Goal: Task Accomplishment & Management: Complete application form

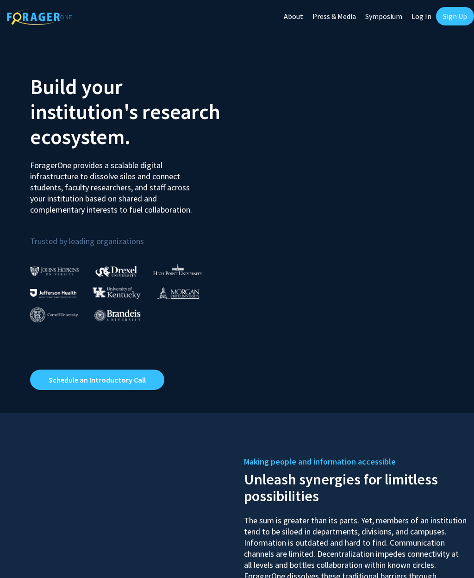
click at [454, 9] on link "Sign Up" at bounding box center [455, 16] width 38 height 19
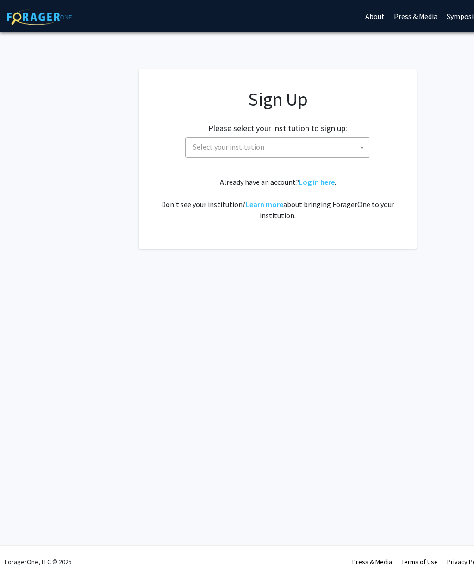
click at [304, 145] on span "Select your institution" at bounding box center [280, 147] width 181 height 19
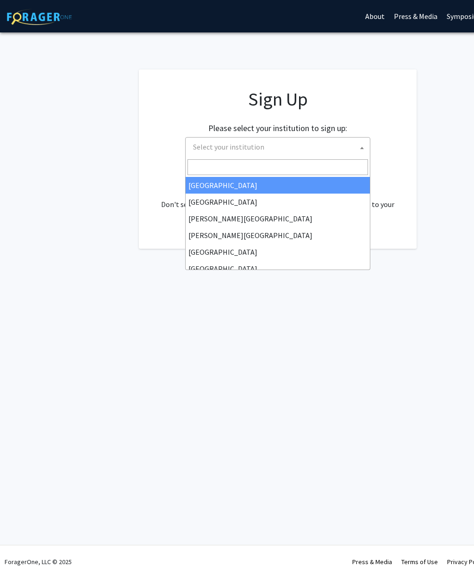
click at [275, 147] on span "Select your institution" at bounding box center [280, 147] width 181 height 19
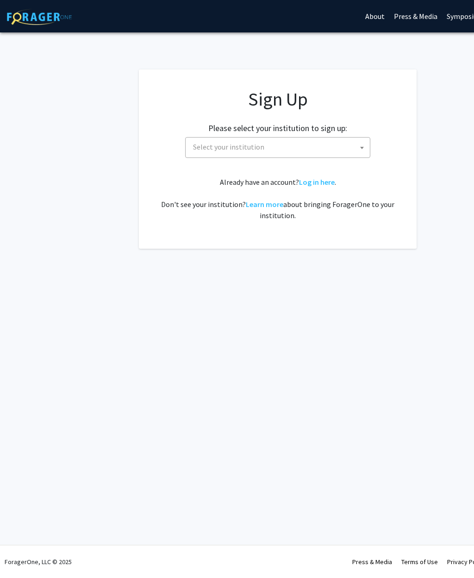
click at [282, 142] on span "Select your institution" at bounding box center [280, 147] width 181 height 19
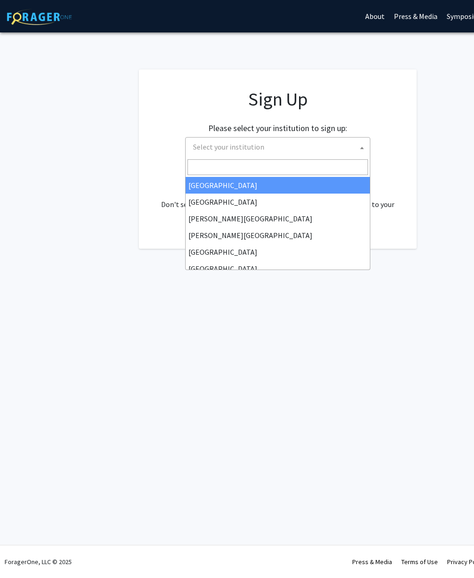
click at [257, 171] on input "Search" at bounding box center [278, 167] width 181 height 16
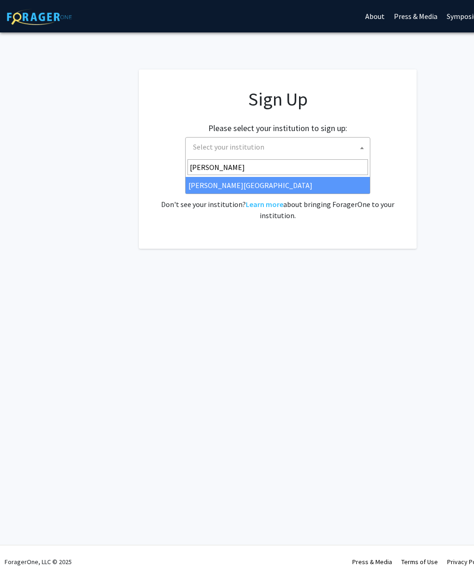
type input "[PERSON_NAME]"
select select "21"
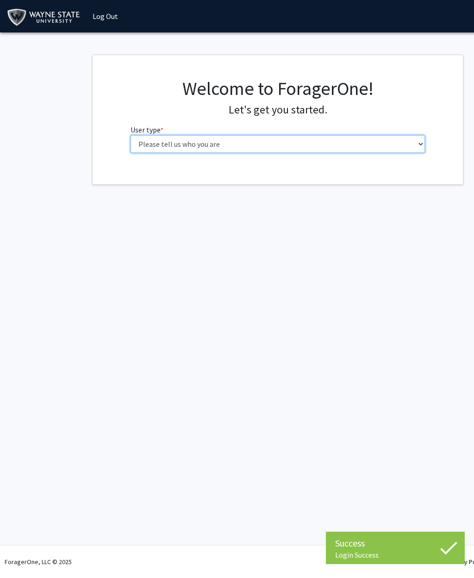
click at [326, 141] on select "Please tell us who you are Undergraduate Student Master's Student Doctoral Cand…" at bounding box center [278, 144] width 295 height 18
select select "1: undergrad"
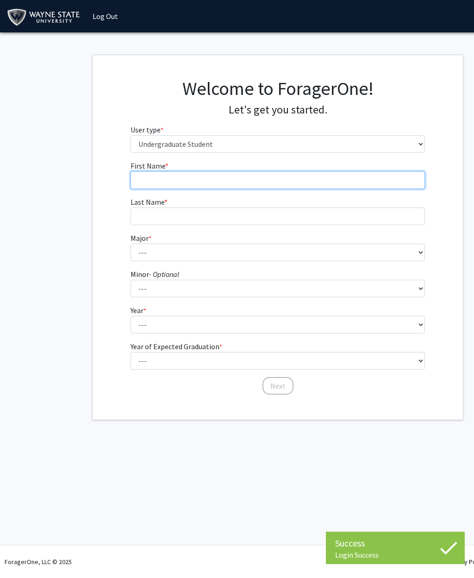
click at [373, 188] on input "First Name * required" at bounding box center [278, 180] width 295 height 18
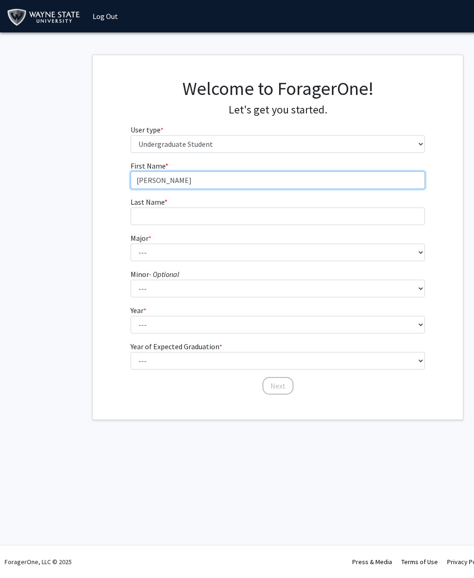
type input "[PERSON_NAME]"
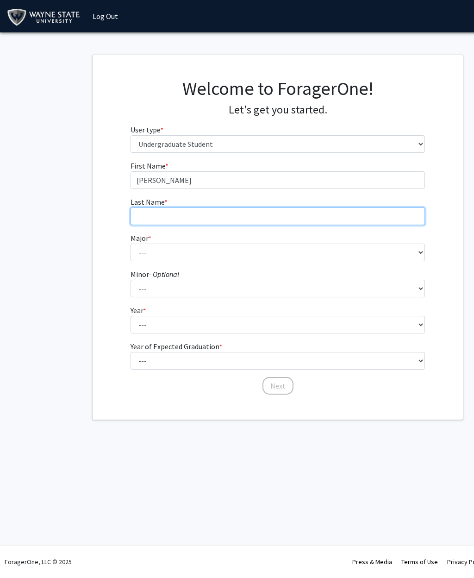
click at [322, 219] on input "Last Name * required" at bounding box center [278, 217] width 295 height 18
type input "Pejev"
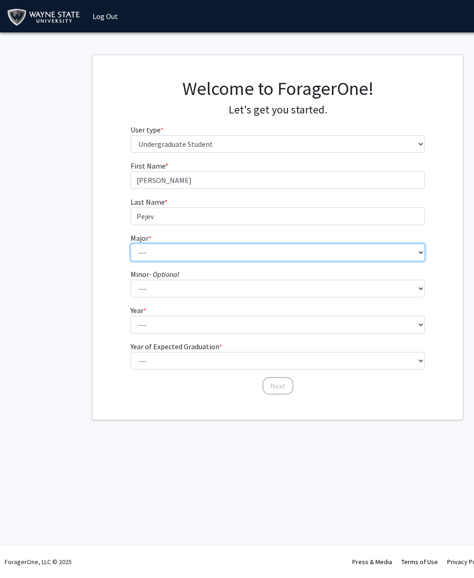
click at [323, 255] on select "--- Accounting African American Studies Anthropology Applied Behavior Analysis …" at bounding box center [278, 253] width 295 height 18
select select "16: 1796"
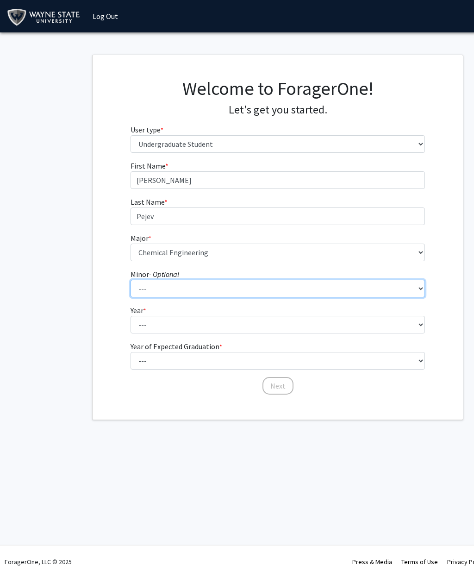
click at [293, 289] on select "--- African American Studies Africana Theatre and Dance Animation and Interacti…" at bounding box center [278, 289] width 295 height 18
click at [304, 286] on select "--- African American Studies Africana Theatre and Dance Animation and Interacti…" at bounding box center [278, 289] width 295 height 18
select select "13: 1378"
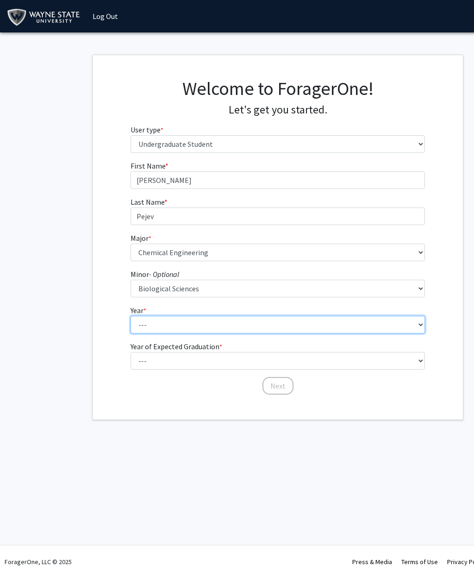
click at [292, 324] on select "--- First-year Sophomore Junior Senior Postbaccalaureate Certificate" at bounding box center [278, 325] width 295 height 18
select select "1: first-year"
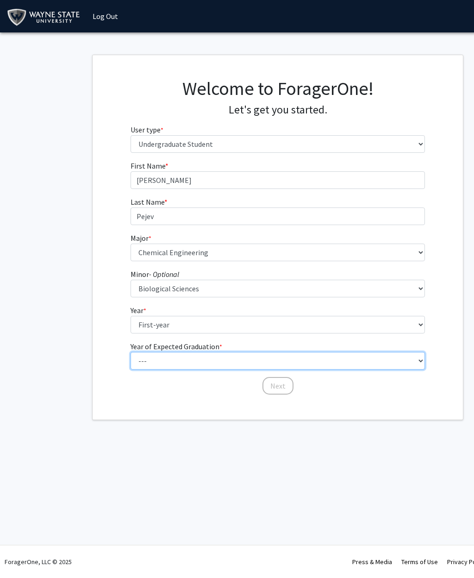
click at [289, 360] on select "--- 2025 2026 2027 2028 2029 2030 2031 2032 2033 2034" at bounding box center [278, 361] width 295 height 18
select select "5: 2029"
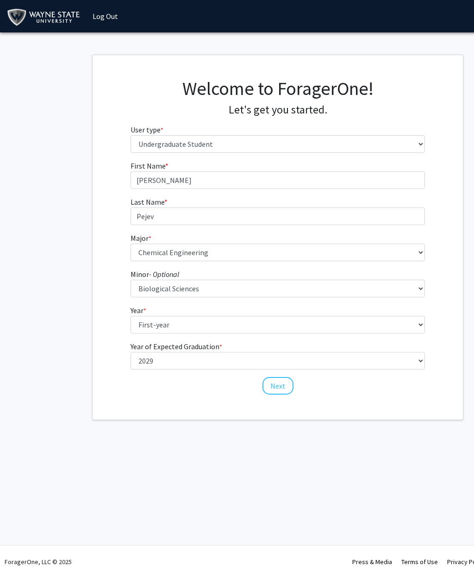
click at [282, 385] on button "Next" at bounding box center [278, 386] width 31 height 18
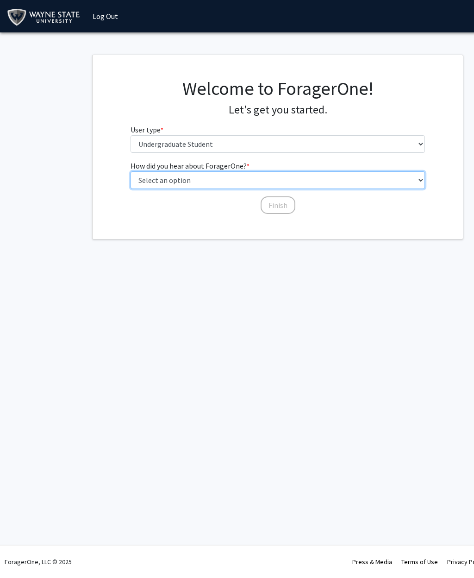
click at [397, 181] on select "Select an option Peer/student recommendation Faculty/staff recommendation Unive…" at bounding box center [278, 180] width 295 height 18
select select "3: university_website"
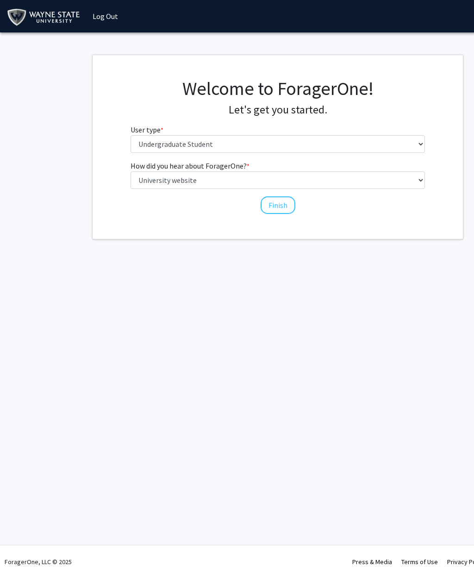
click at [273, 206] on button "Finish" at bounding box center [278, 205] width 35 height 18
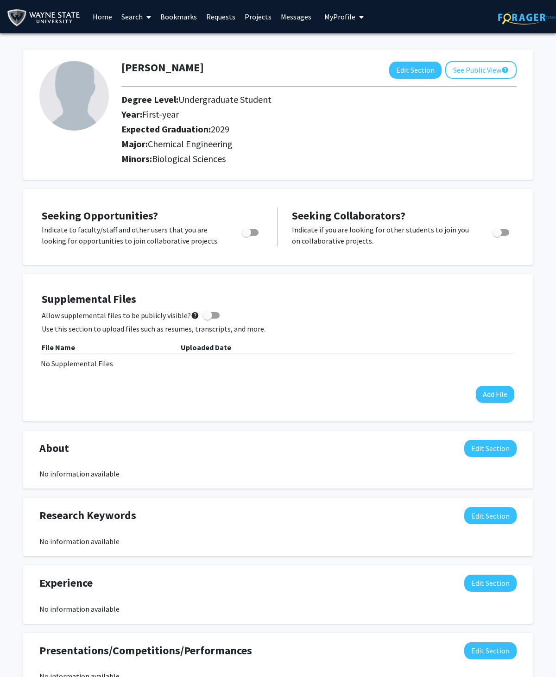
click at [252, 229] on span "Toggle" at bounding box center [250, 232] width 17 height 6
click at [247, 236] on input "Are you actively seeking opportunities?" at bounding box center [246, 236] width 0 height 0
checkbox input "true"
click at [474, 230] on span "Toggle" at bounding box center [497, 232] width 9 height 9
click at [474, 236] on input "Would you like to receive other student requests to work with you?" at bounding box center [497, 236] width 0 height 0
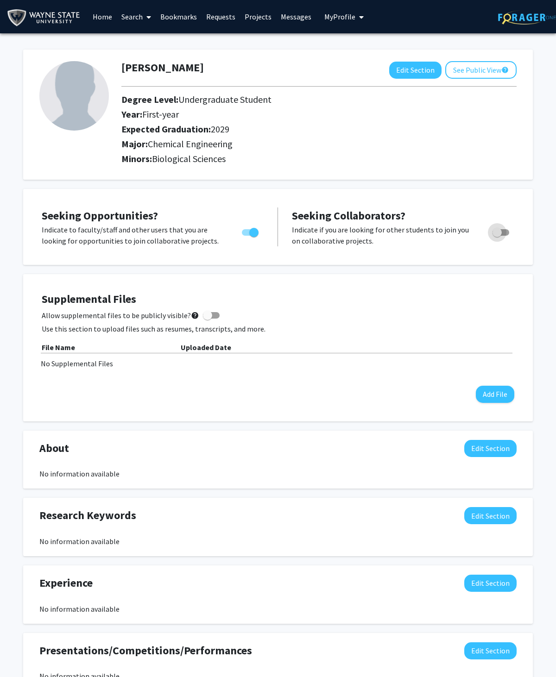
checkbox input "true"
click at [405, 74] on button "Edit Section" at bounding box center [415, 70] width 52 height 17
select select "first-year"
select select "2029"
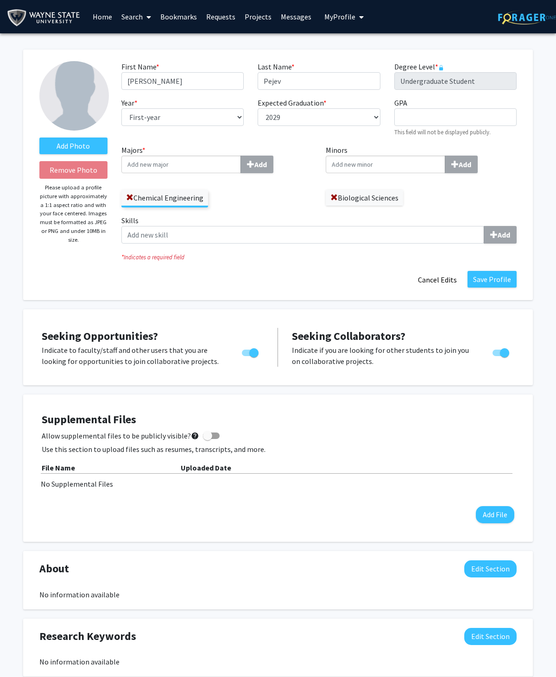
click at [387, 164] on input "Minors Add" at bounding box center [386, 165] width 120 height 18
click at [288, 191] on div "Chemical Engineering" at bounding box center [216, 194] width 191 height 27
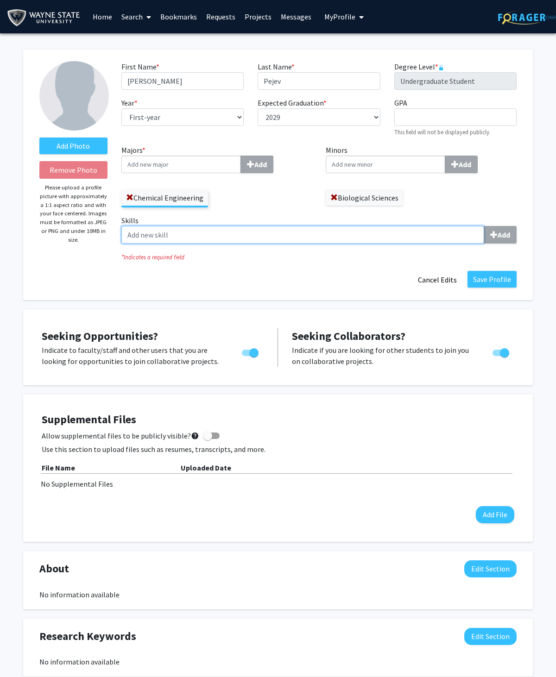
click at [290, 228] on input "Skills Add" at bounding box center [302, 235] width 363 height 18
type input "Dedicated"
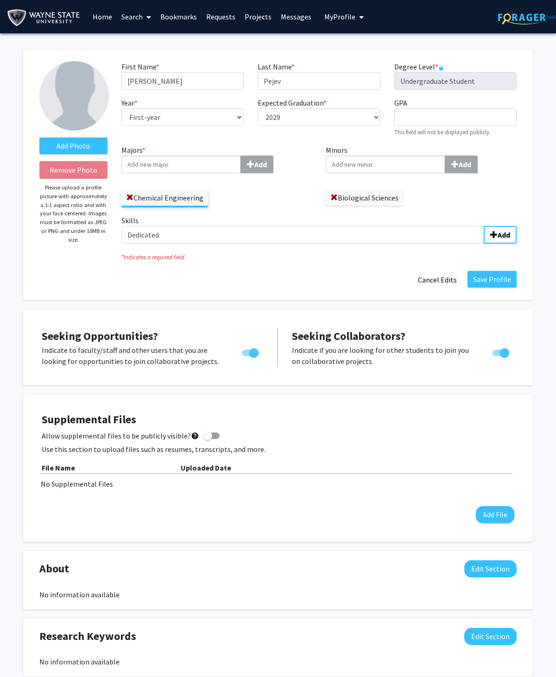
click at [474, 232] on b "Add" at bounding box center [504, 234] width 13 height 9
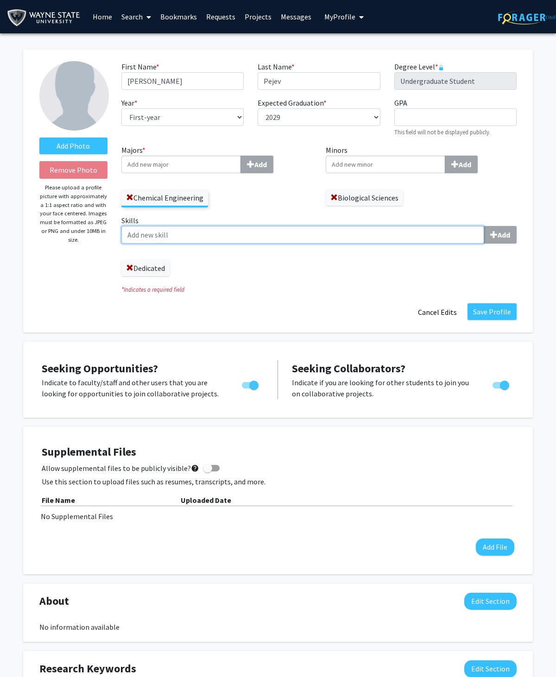
click at [371, 230] on input "Skills Add" at bounding box center [302, 235] width 363 height 18
type input "Optimistic"
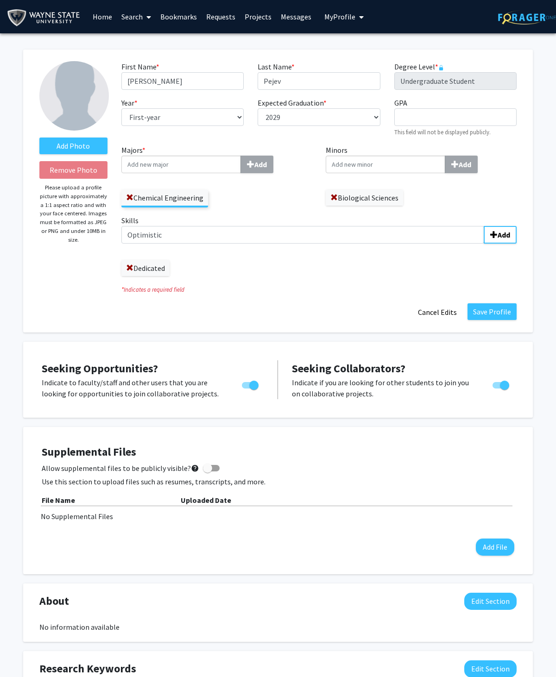
click at [474, 235] on b "Add" at bounding box center [504, 234] width 13 height 9
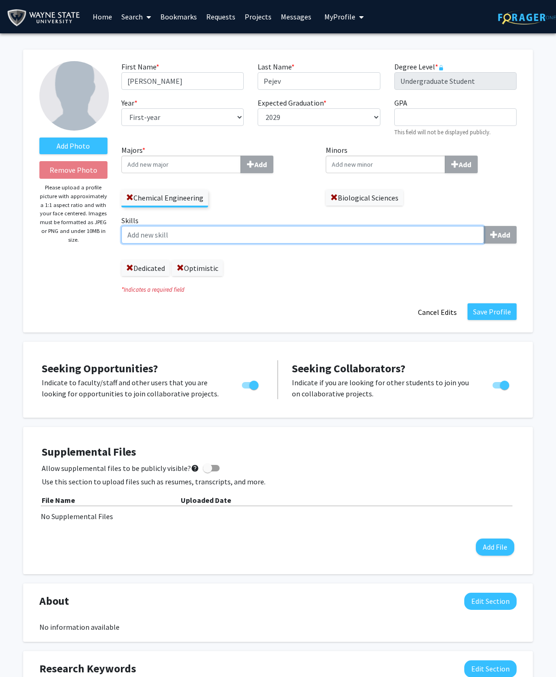
click at [357, 227] on input "Skills Add" at bounding box center [302, 235] width 363 height 18
type input "Persistent"
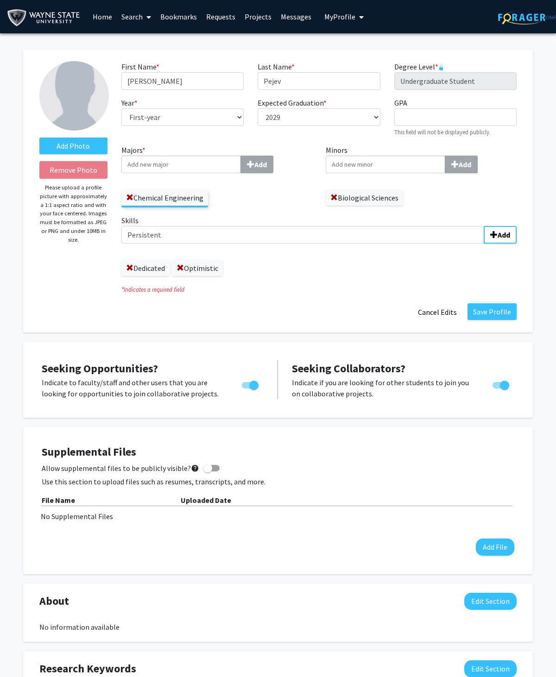
click at [474, 240] on button "Add" at bounding box center [500, 235] width 33 height 18
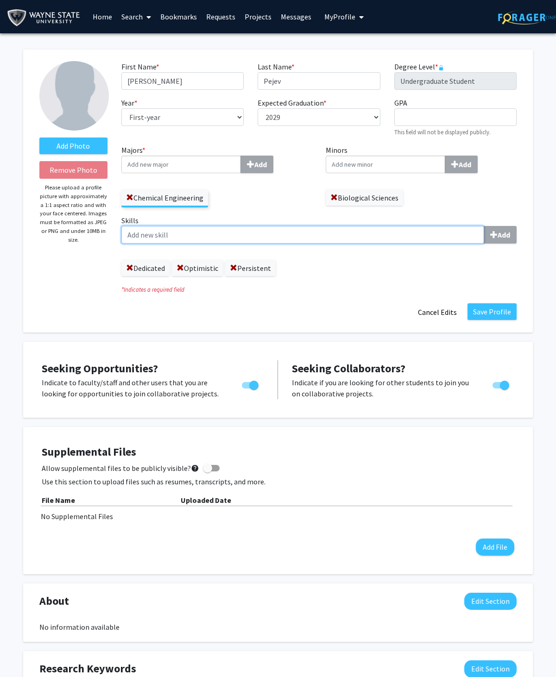
click at [339, 227] on input "Skills Add" at bounding box center [302, 235] width 363 height 18
type input "Teamwork"
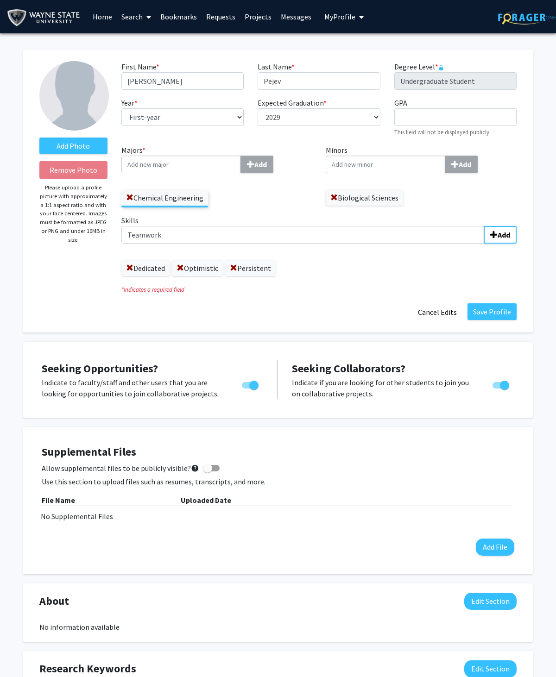
click at [474, 234] on span "submit" at bounding box center [493, 234] width 7 height 7
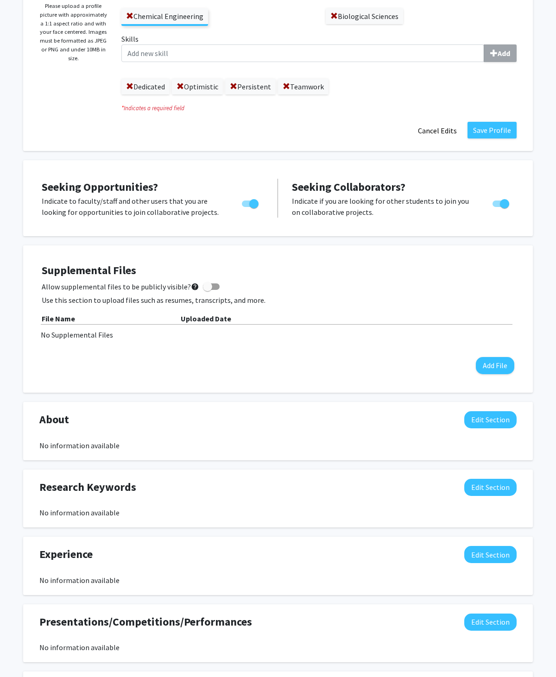
scroll to position [193, 0]
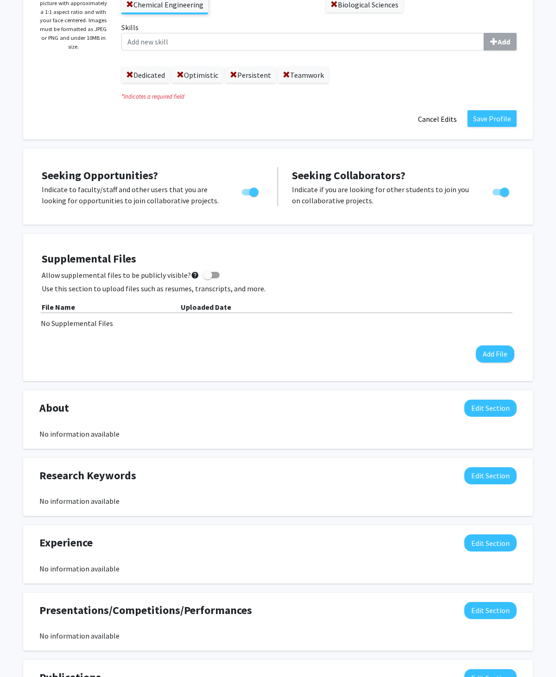
click at [474, 400] on button "Edit Section" at bounding box center [490, 408] width 52 height 17
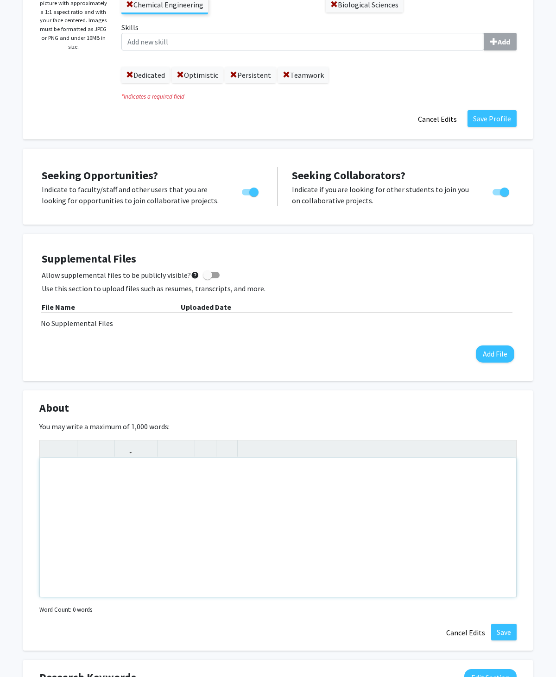
click at [306, 477] on div "Note to users with screen readers: Please deactivate our accessibility plugin f…" at bounding box center [278, 527] width 476 height 139
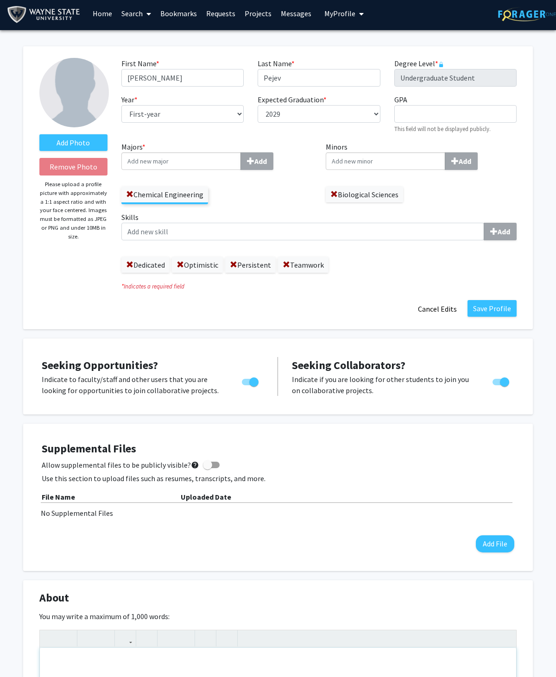
scroll to position [0, 0]
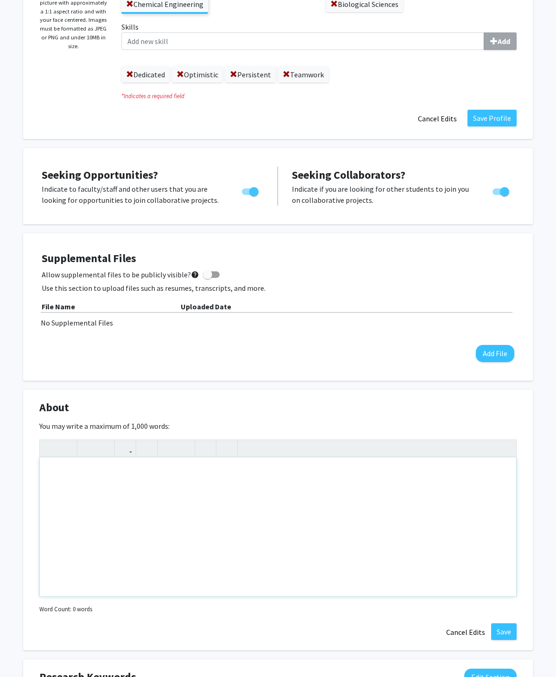
click at [210, 475] on div "Note to users with screen readers: Please deactivate our accessibility plugin f…" at bounding box center [278, 527] width 476 height 139
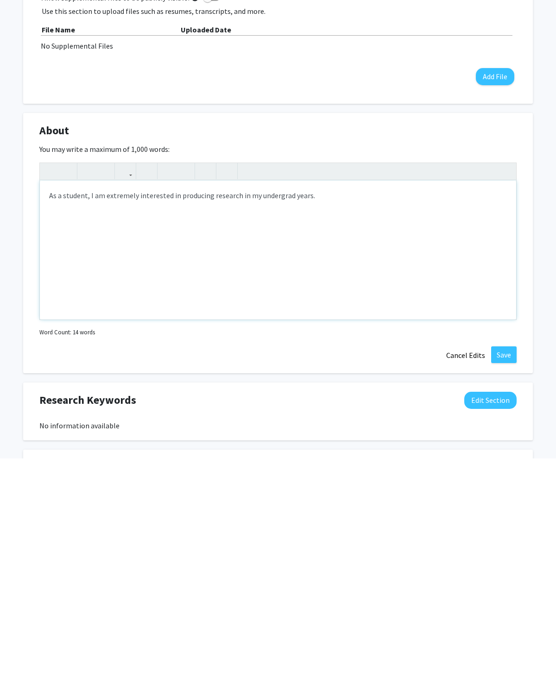
click at [57, 399] on div "As a student, I am extremely interested in producing research in my undergrad y…" at bounding box center [278, 468] width 476 height 139
click at [304, 399] on div "I am extremely interested in producing research in my undergrad years." at bounding box center [278, 468] width 476 height 139
click at [345, 399] on div "I am extremely interested in producing research in my undergrad years. I am cur…" at bounding box center [278, 468] width 476 height 139
click at [330, 399] on div "I am extremely interested in producing research in my undergrad years. I am cur…" at bounding box center [278, 468] width 476 height 139
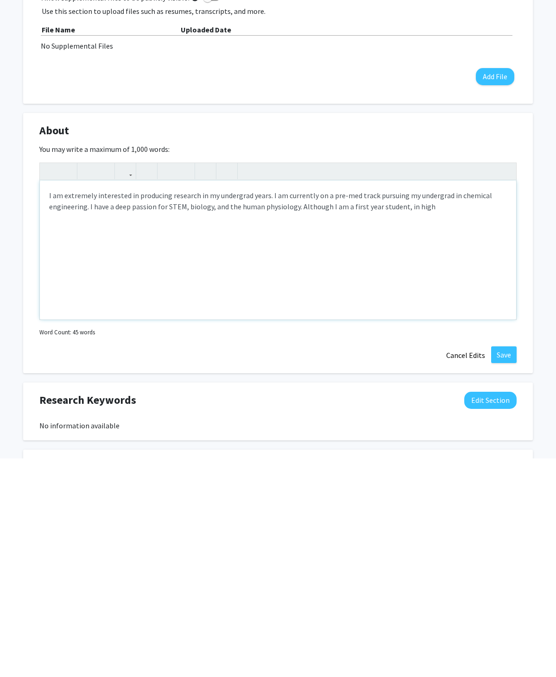
click at [314, 399] on div "I am extremely interested in producing research in my undergrad years. I am cur…" at bounding box center [278, 468] width 476 height 139
click at [404, 399] on div "I am extremely interested in producing research in my undergrad years. I am cur…" at bounding box center [278, 468] width 476 height 139
click at [474, 399] on div "I am extremely interested in producing research in my undergrad years. I am cur…" at bounding box center [278, 468] width 476 height 139
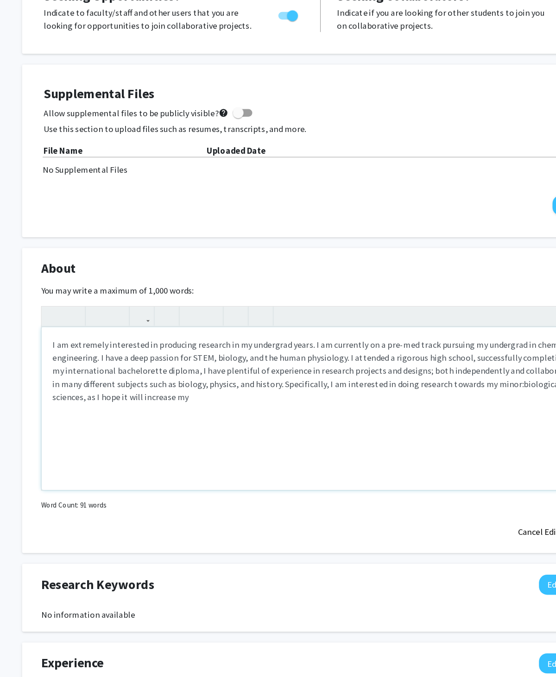
scroll to position [306, 0]
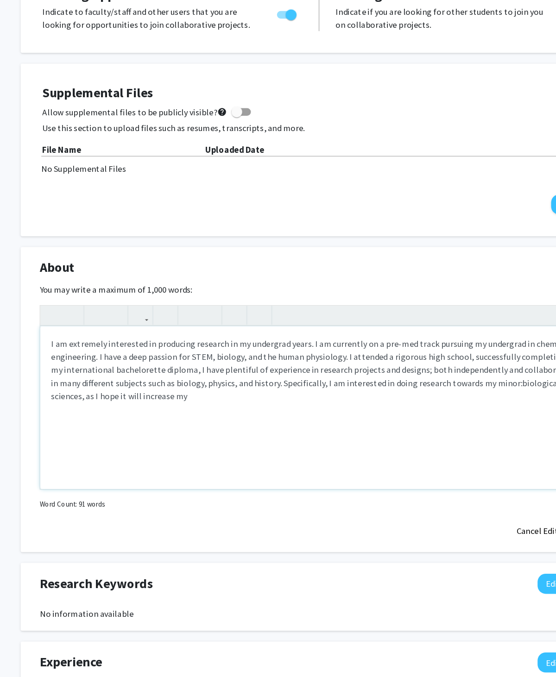
click at [268, 346] on div "I am extremely interested in producing research in my undergrad years. I am cur…" at bounding box center [278, 415] width 476 height 139
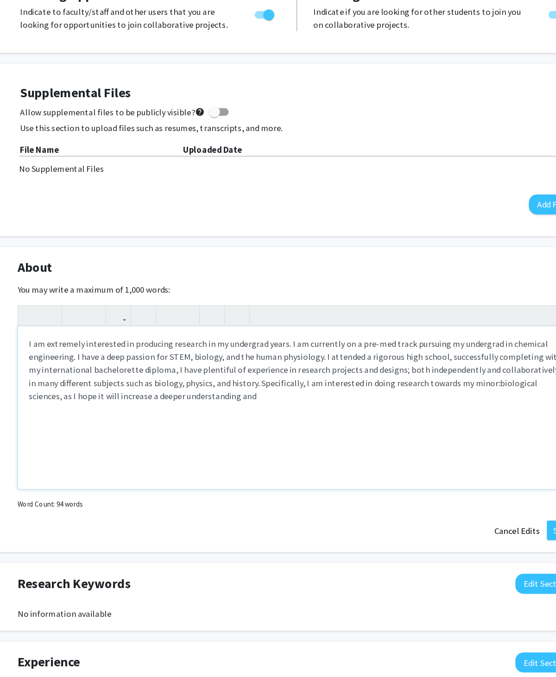
click at [40, 346] on div "I am extremely interested in producing research in my undergrad years. I am cur…" at bounding box center [278, 415] width 476 height 139
click at [179, 346] on div "I am extremely interested in producing research in my undergrad years. I am cur…" at bounding box center [278, 415] width 476 height 139
type textarea "I am extremely interested in producing research in my undergrad years. I am cur…"
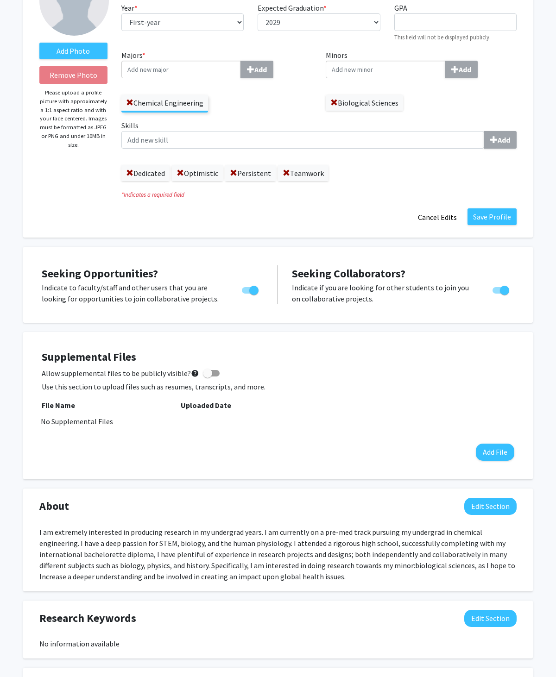
scroll to position [0, 0]
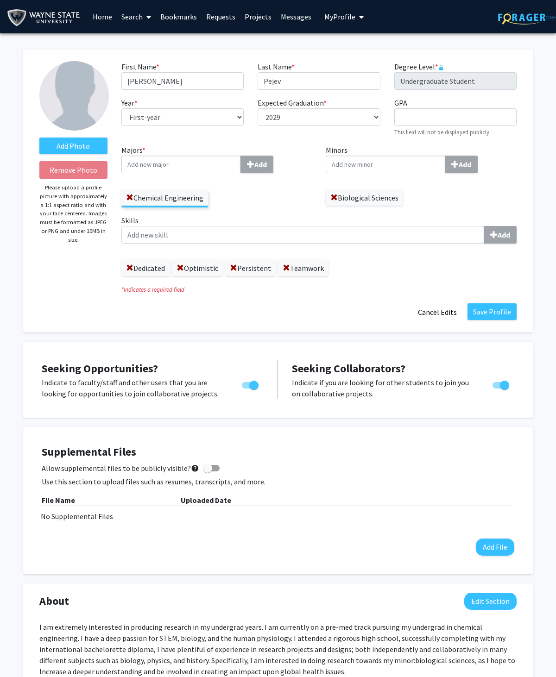
click at [474, 309] on button "Save Profile" at bounding box center [492, 312] width 49 height 17
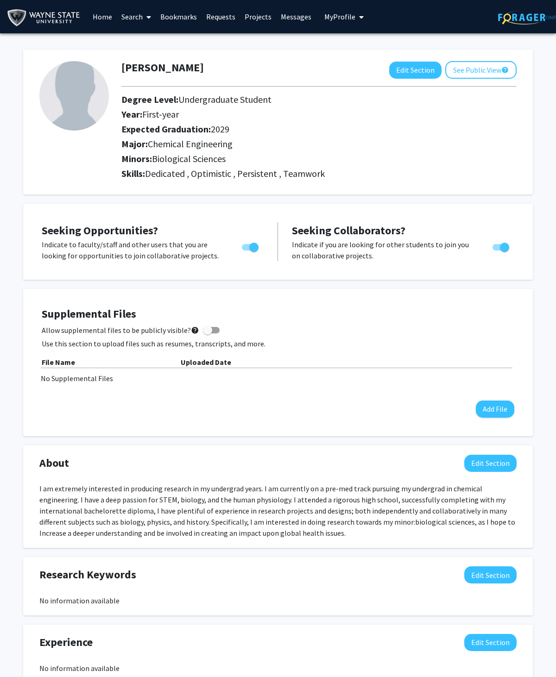
click at [474, 67] on mat-icon "help" at bounding box center [504, 69] width 7 height 11
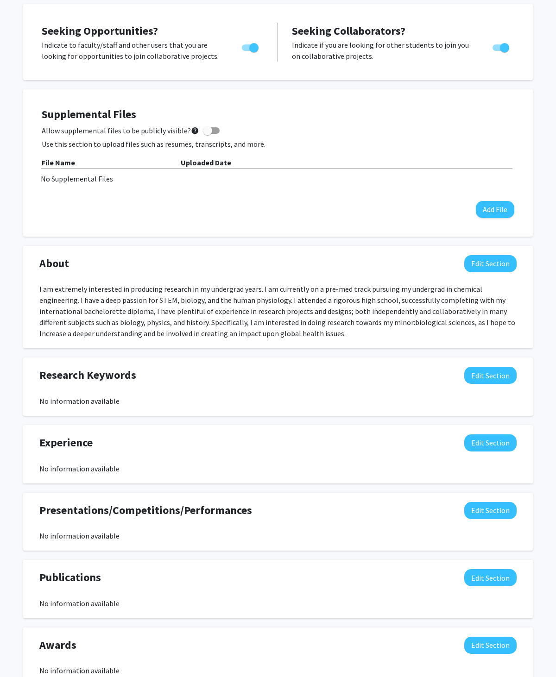
scroll to position [227, 0]
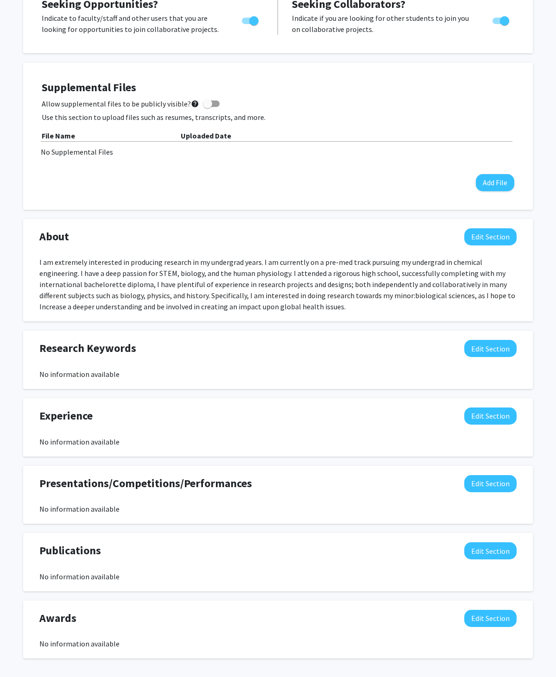
click at [474, 407] on button "Edit Section" at bounding box center [490, 415] width 52 height 17
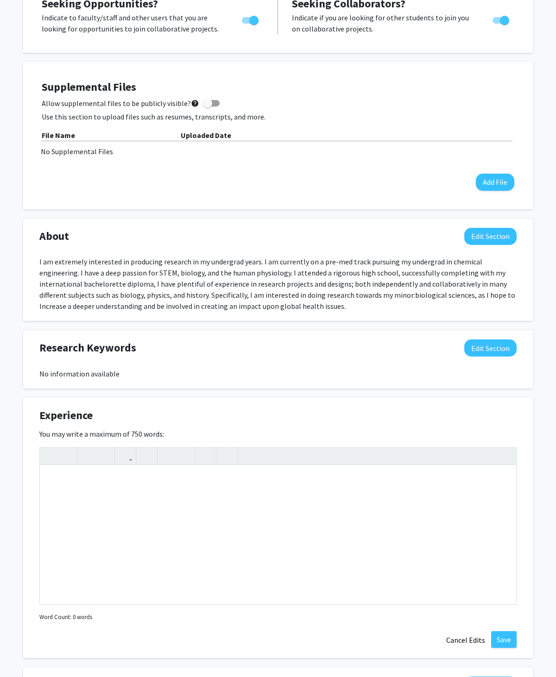
click at [395, 409] on div "Experience Edit Section" at bounding box center [277, 417] width 491 height 21
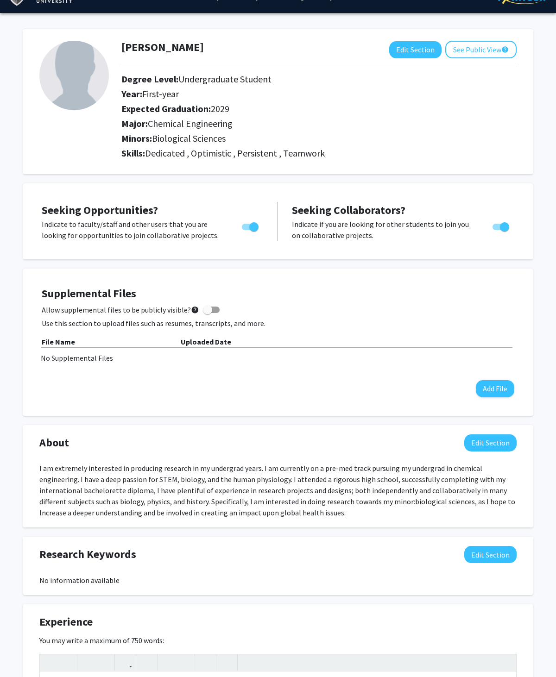
scroll to position [0, 0]
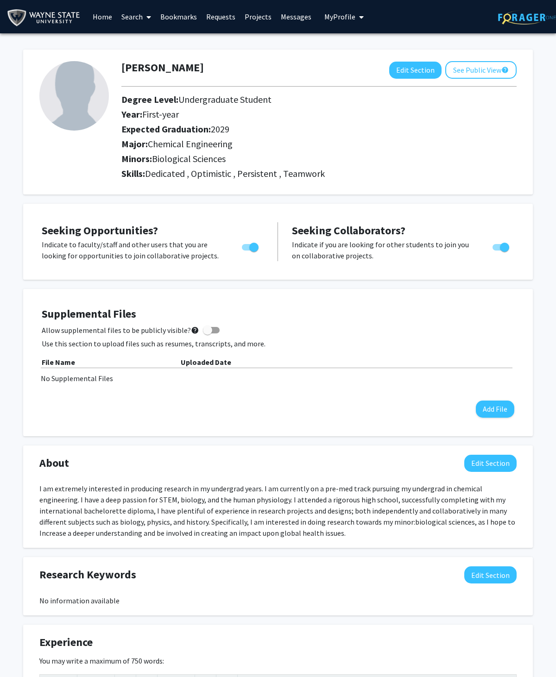
click at [82, 95] on img at bounding box center [74, 96] width 70 height 70
click at [82, 91] on img at bounding box center [74, 96] width 70 height 70
click at [145, 23] on span at bounding box center [147, 17] width 8 height 32
click at [143, 38] on span "Faculty/Staff" at bounding box center [151, 42] width 68 height 19
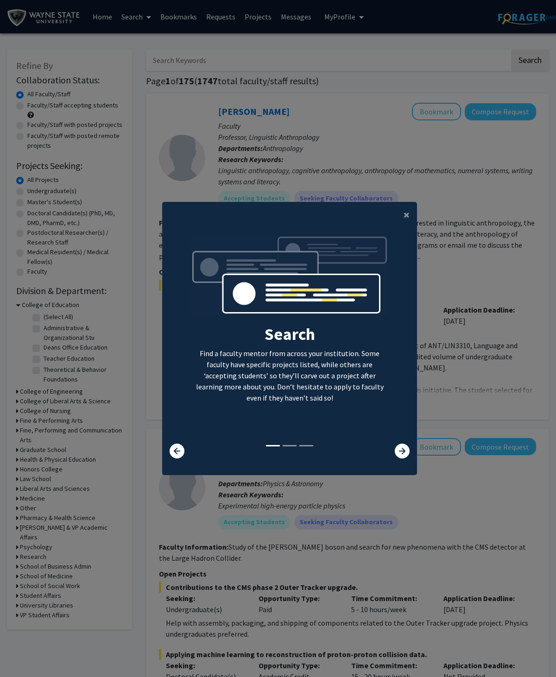
click at [397, 225] on button "×" at bounding box center [406, 215] width 21 height 26
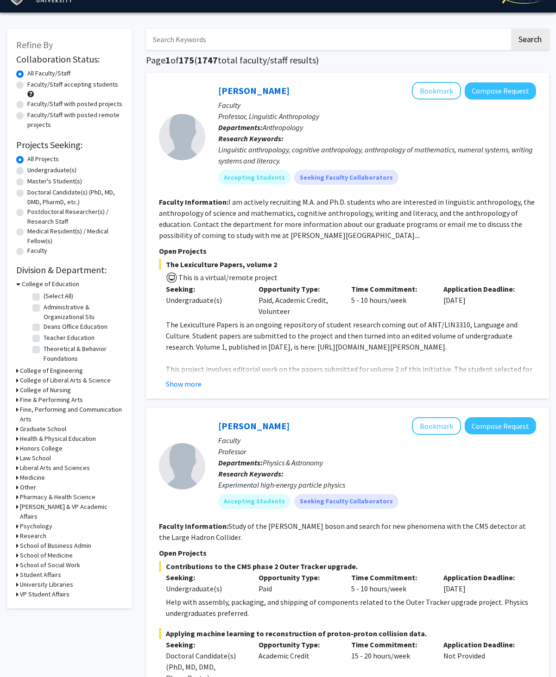
scroll to position [20, 0]
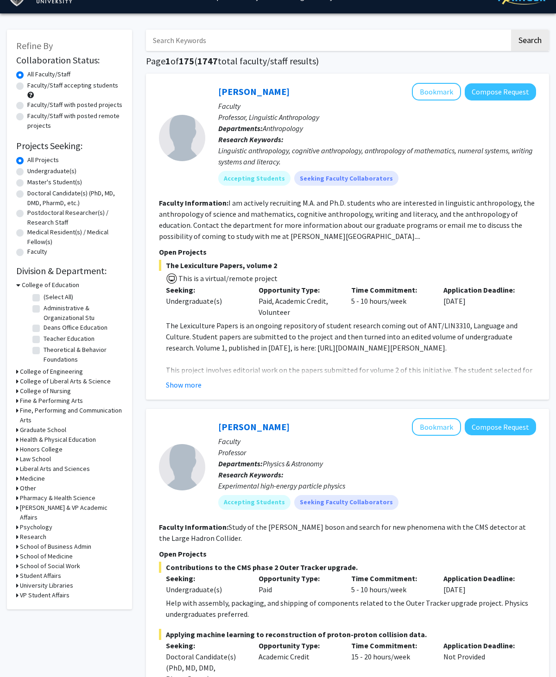
click at [27, 170] on label "Undergraduate(s)" at bounding box center [51, 171] width 49 height 10
click at [27, 170] on input "Undergraduate(s)" at bounding box center [30, 169] width 6 height 6
radio input "true"
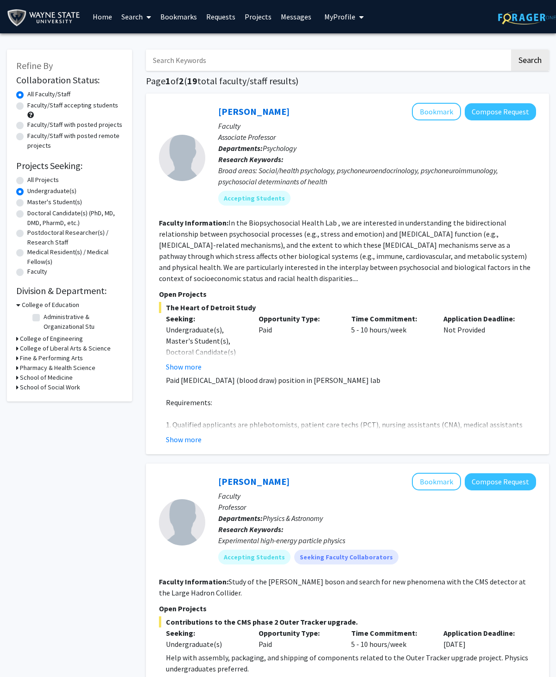
click at [29, 348] on h3 "College of Liberal Arts & Science" at bounding box center [65, 349] width 91 height 10
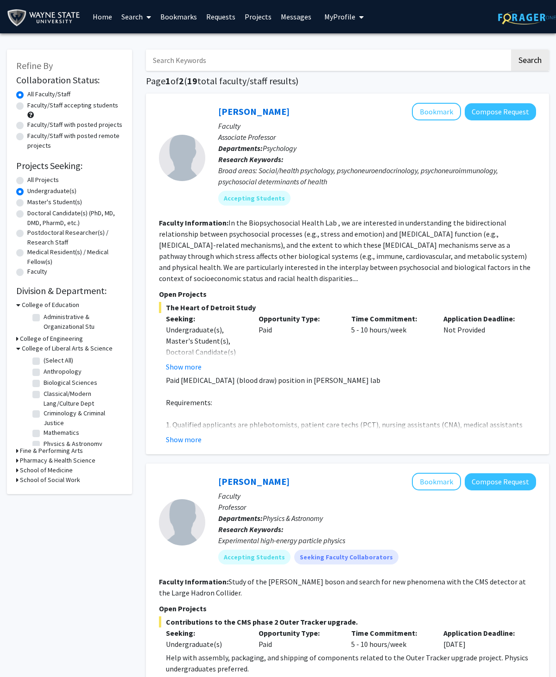
click at [44, 385] on label "Biological Sciences" at bounding box center [71, 383] width 54 height 10
click at [44, 384] on input "Biological Sciences" at bounding box center [47, 381] width 6 height 6
checkbox input "true"
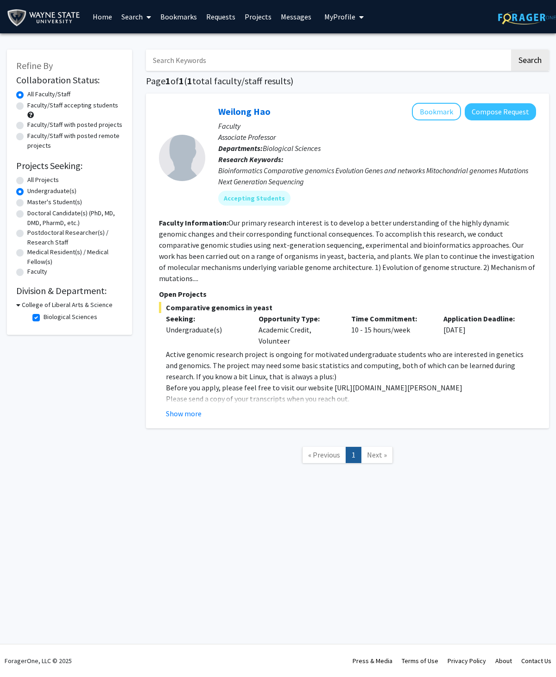
click at [183, 408] on button "Show more" at bounding box center [184, 413] width 36 height 11
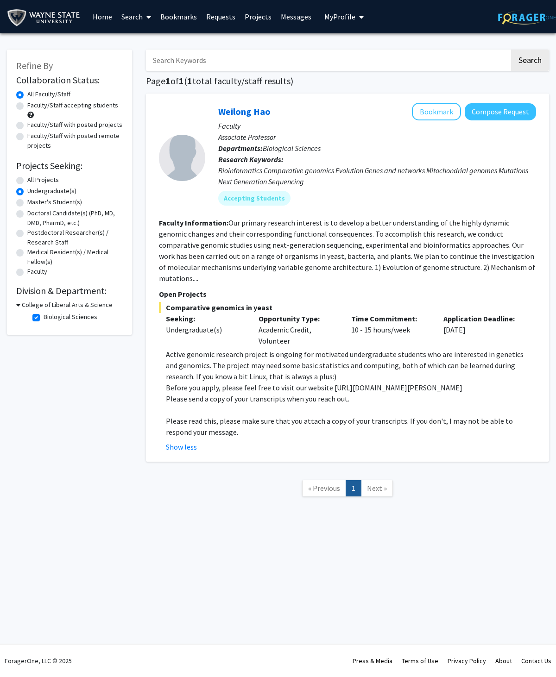
click at [34, 303] on h3 "College of Liberal Arts & Science" at bounding box center [67, 305] width 91 height 10
click at [29, 301] on h3 "College of Liberal Arts & Science" at bounding box center [65, 305] width 91 height 10
click at [45, 321] on label "Biological Sciences" at bounding box center [71, 317] width 54 height 10
click at [45, 318] on input "Biological Sciences" at bounding box center [47, 315] width 6 height 6
checkbox input "false"
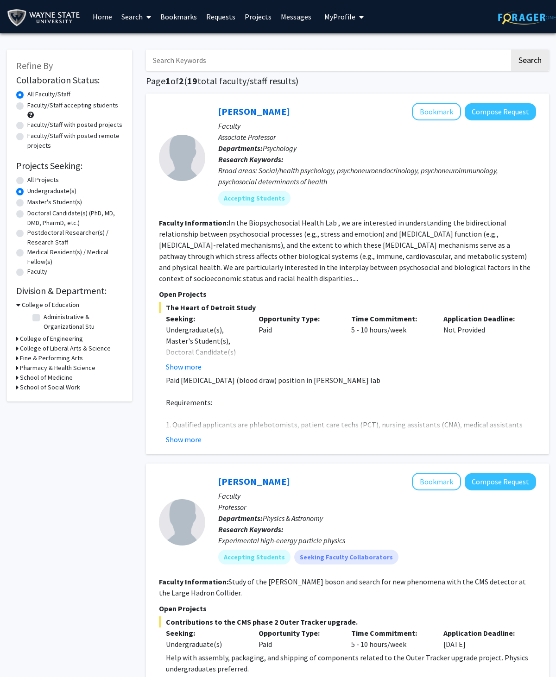
click at [21, 349] on h3 "College of Liberal Arts & Science" at bounding box center [65, 349] width 91 height 10
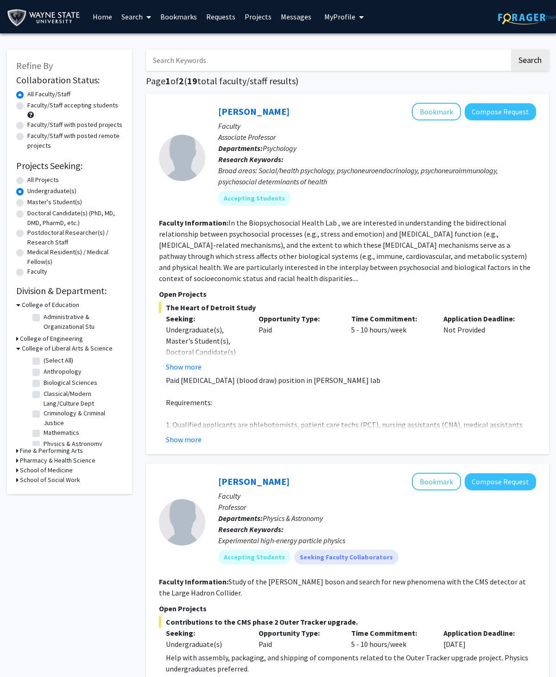
click at [44, 381] on label "Biological Sciences" at bounding box center [71, 383] width 54 height 10
click at [44, 381] on input "Biological Sciences" at bounding box center [47, 381] width 6 height 6
checkbox input "true"
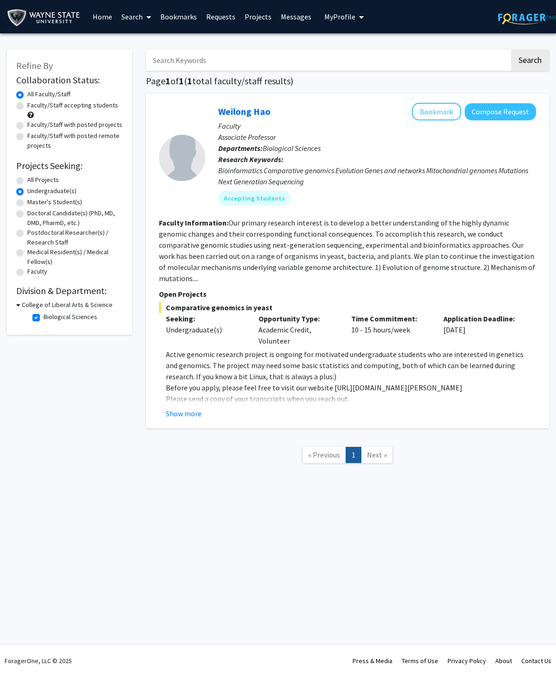
click at [474, 110] on button "Compose Request" at bounding box center [500, 111] width 71 height 17
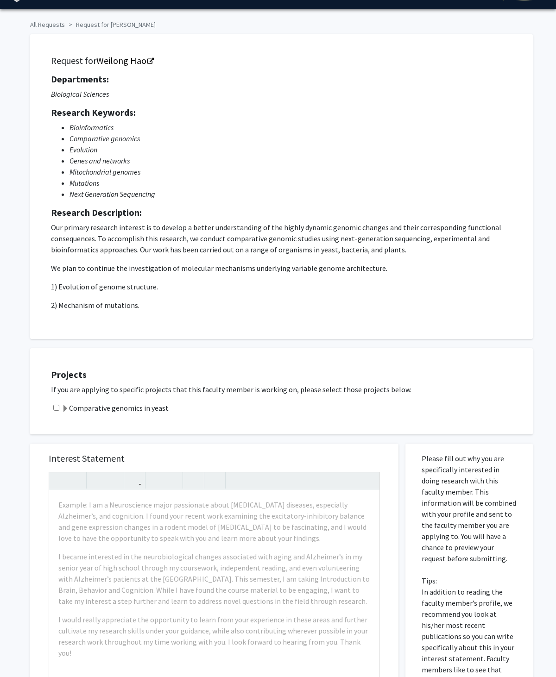
scroll to position [24, 0]
click at [102, 409] on label "Comparative genomics in yeast" at bounding box center [115, 408] width 107 height 11
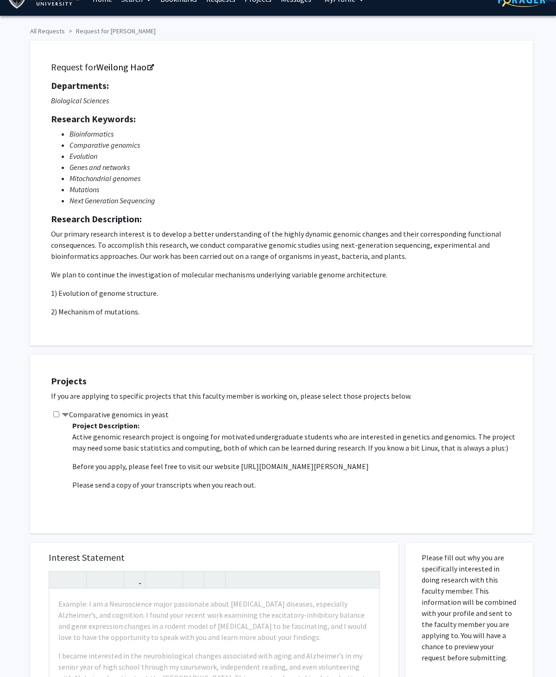
scroll to position [15, 0]
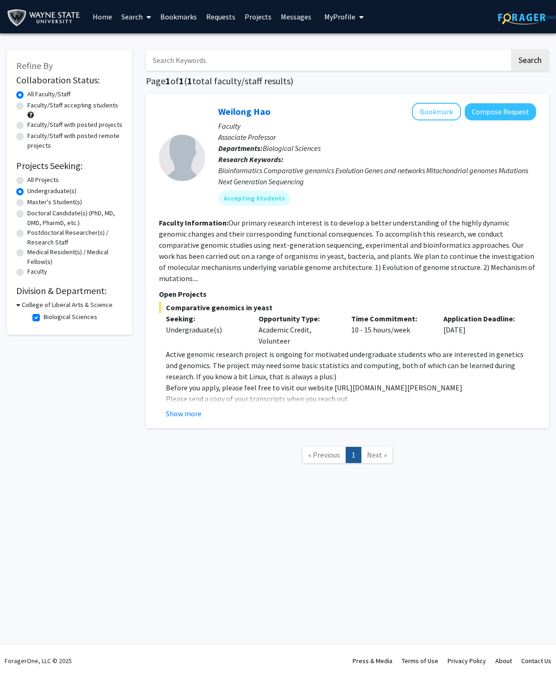
click at [77, 108] on label "Faculty/Staff accepting students" at bounding box center [72, 106] width 91 height 10
click at [33, 107] on input "Faculty/Staff accepting students" at bounding box center [30, 104] width 6 height 6
radio input "true"
click at [145, 15] on span at bounding box center [147, 17] width 8 height 32
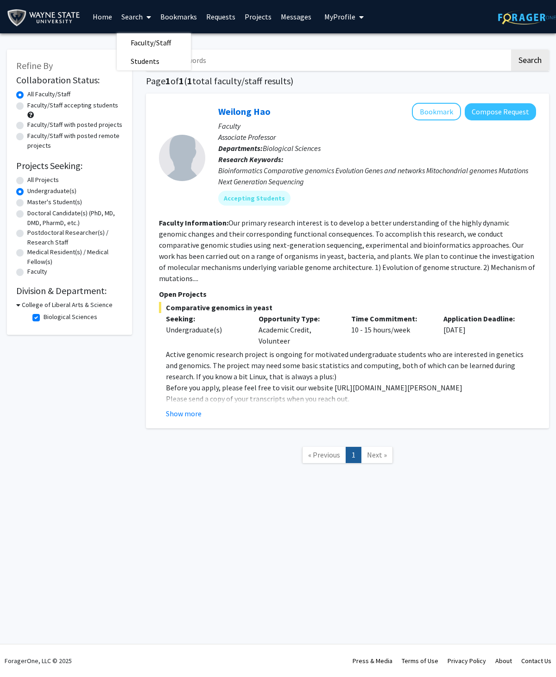
click at [159, 65] on span "Students" at bounding box center [145, 61] width 57 height 19
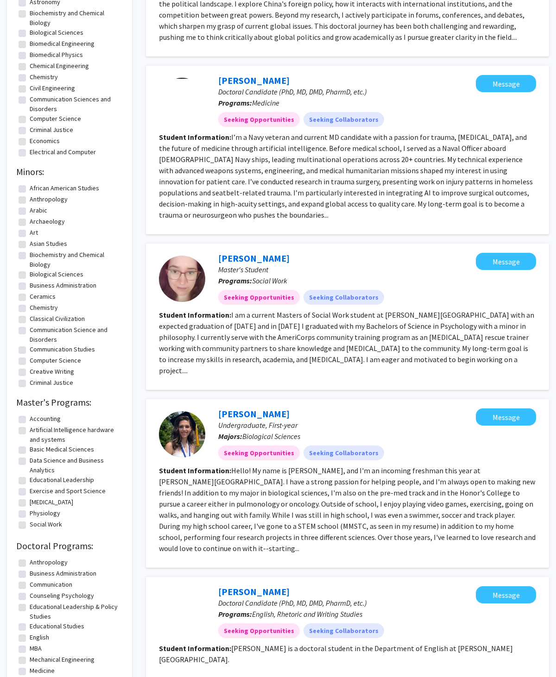
scroll to position [193, 0]
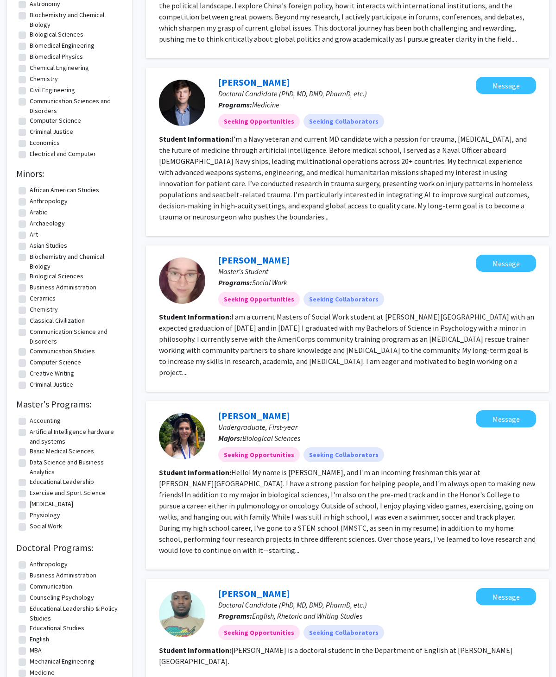
click at [305, 488] on fg-read-more "Hello! My name is Roselle Nasser, and I'm an incoming freshman this year at Way…" at bounding box center [347, 511] width 377 height 87
click at [388, 446] on div "Seeking Opportunities Seeking Collaborators" at bounding box center [346, 455] width 261 height 19
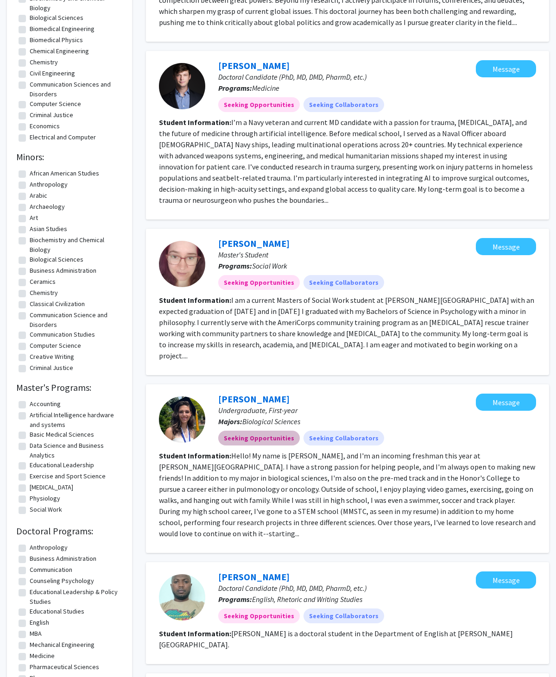
scroll to position [237, 0]
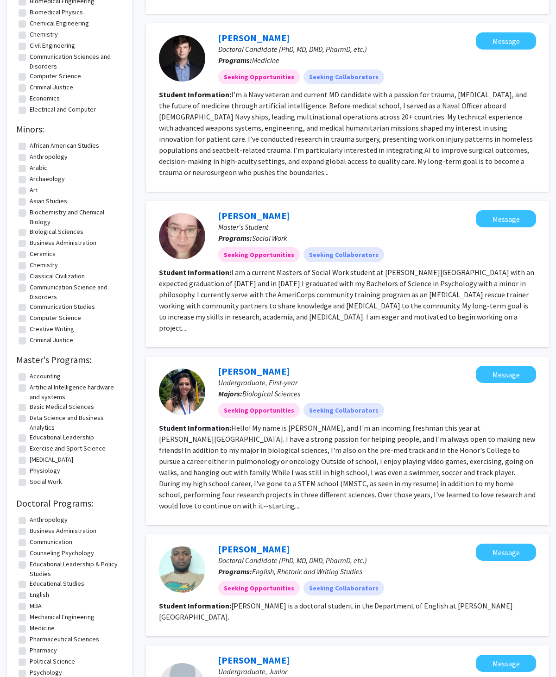
click at [474, 366] on button "Message" at bounding box center [506, 374] width 60 height 17
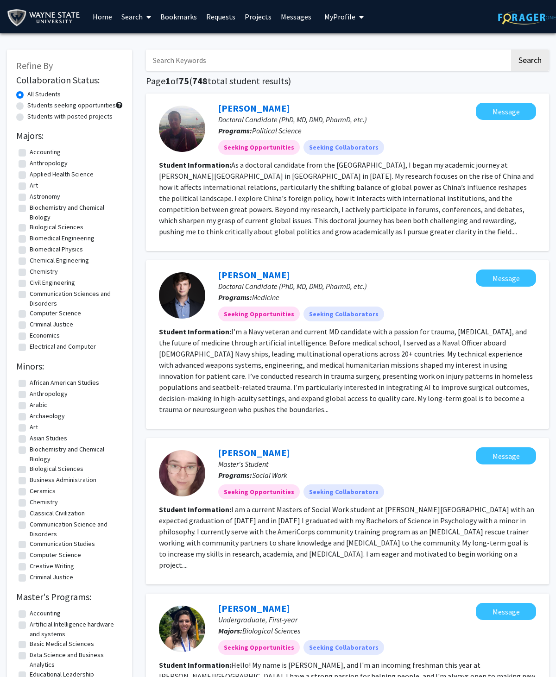
click at [68, 225] on label "Biological Sciences" at bounding box center [57, 227] width 54 height 10
click at [36, 225] on input "Biological Sciences" at bounding box center [33, 225] width 6 height 6
checkbox input "true"
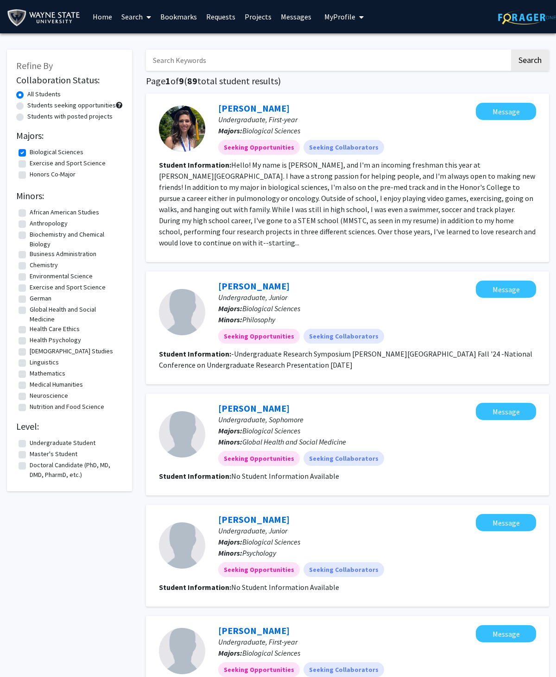
click at [60, 147] on label "Biological Sciences" at bounding box center [57, 152] width 54 height 10
click at [36, 147] on input "Biological Sciences" at bounding box center [33, 150] width 6 height 6
checkbox input "false"
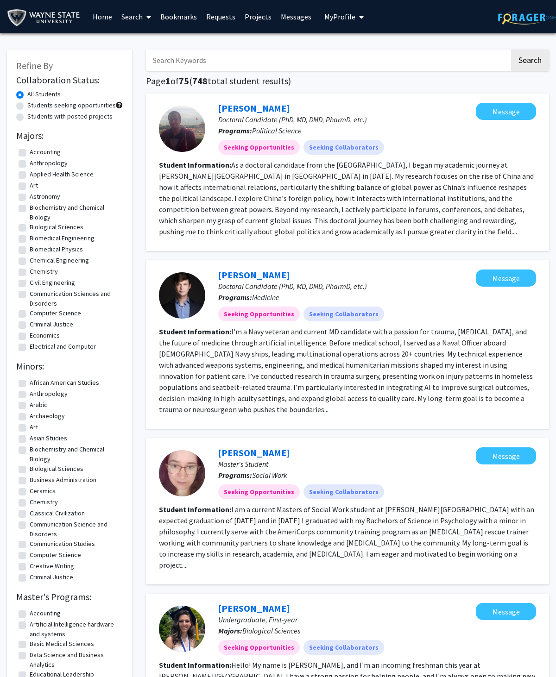
click at [75, 261] on label "Chemical Engineering" at bounding box center [59, 261] width 59 height 10
click at [36, 261] on input "Chemical Engineering" at bounding box center [33, 259] width 6 height 6
checkbox input "true"
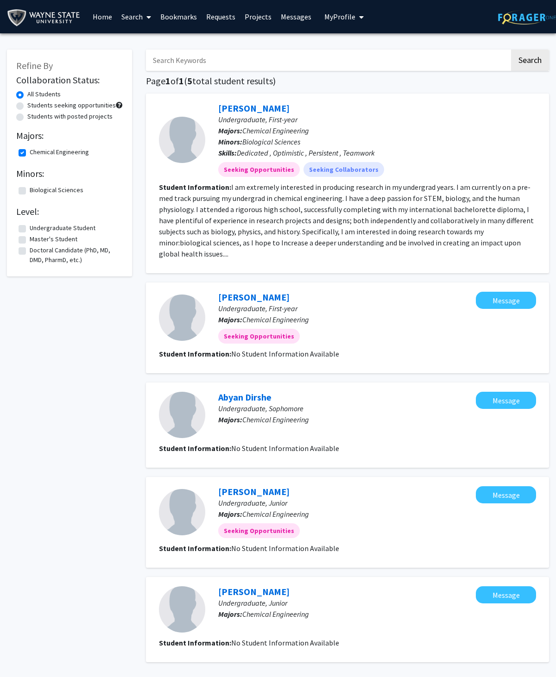
click at [48, 155] on label "Chemical Engineering" at bounding box center [59, 152] width 59 height 10
click at [36, 153] on input "Chemical Engineering" at bounding box center [33, 150] width 6 height 6
checkbox input "false"
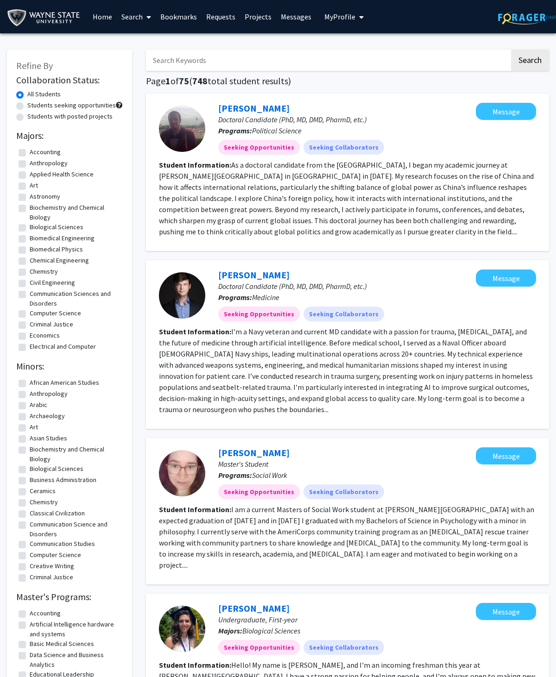
click at [57, 192] on label "Astronomy" at bounding box center [45, 197] width 31 height 10
click at [36, 192] on input "Astronomy" at bounding box center [33, 195] width 6 height 6
checkbox input "true"
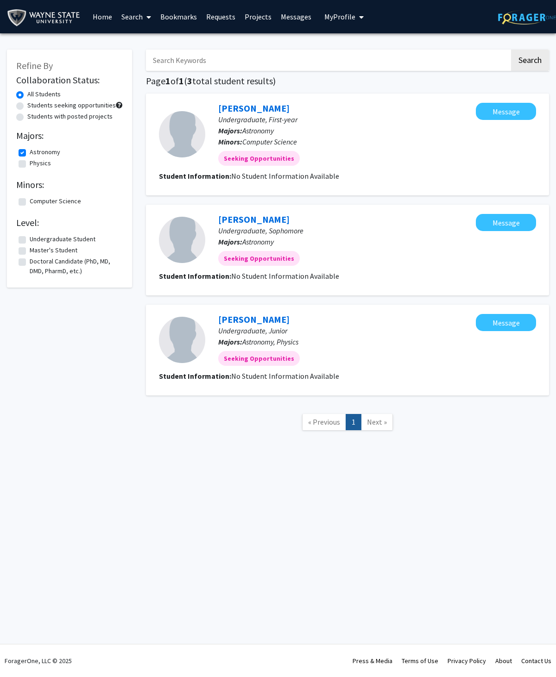
click at [51, 152] on label "Astronomy" at bounding box center [45, 152] width 31 height 10
click at [36, 152] on input "Astronomy" at bounding box center [33, 150] width 6 height 6
checkbox input "false"
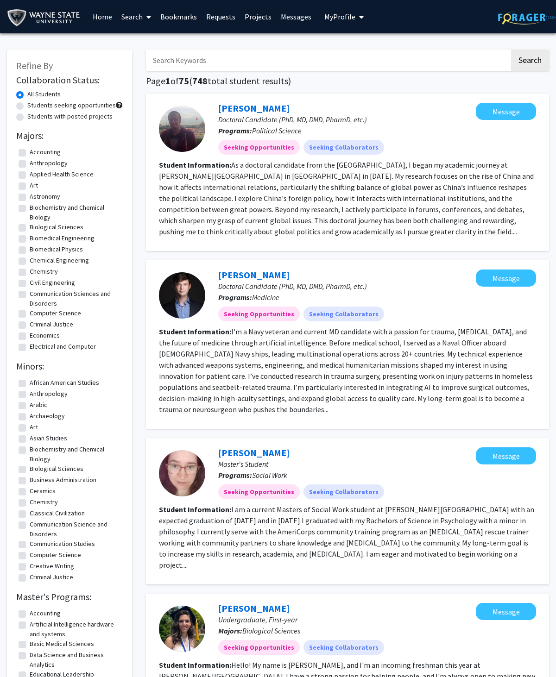
click at [74, 224] on label "Biological Sciences" at bounding box center [57, 227] width 54 height 10
click at [36, 224] on input "Biological Sciences" at bounding box center [33, 225] width 6 height 6
checkbox input "true"
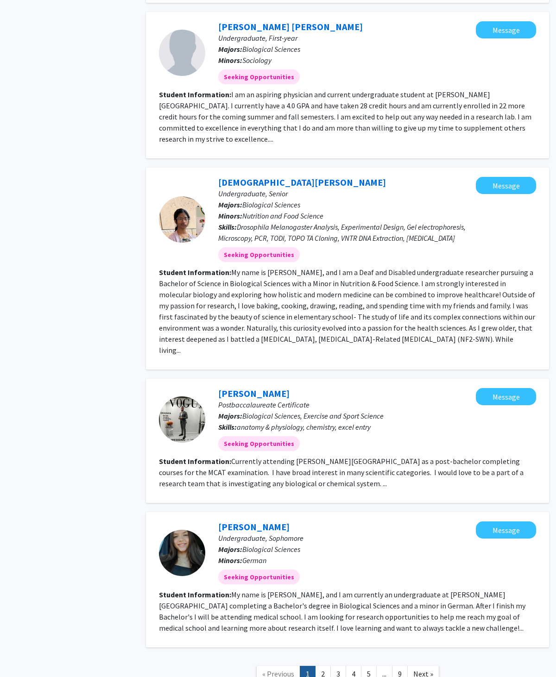
scroll to position [805, 0]
click at [323, 578] on link "2" at bounding box center [323, 674] width 16 height 16
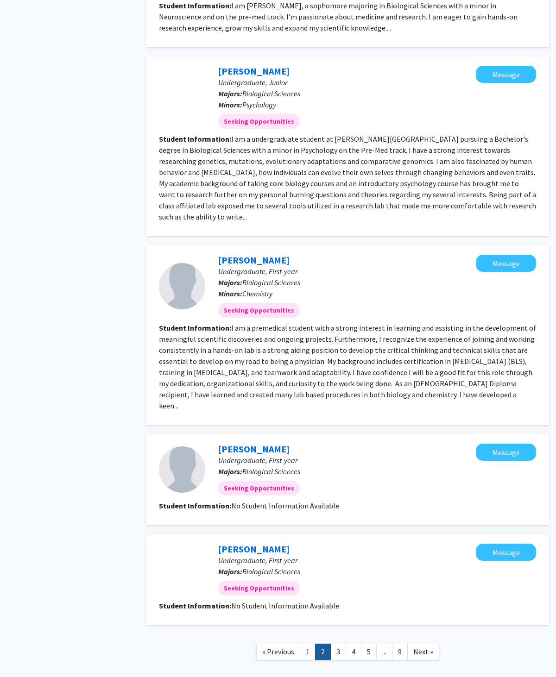
scroll to position [879, 0]
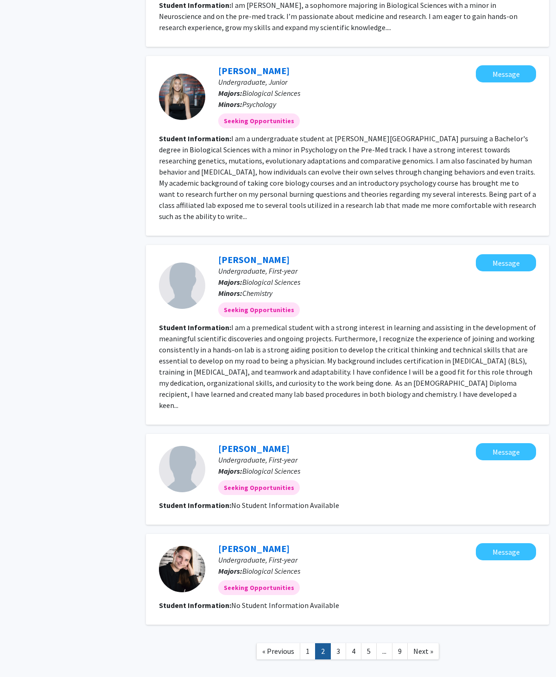
click at [305, 578] on link "1" at bounding box center [308, 652] width 16 height 16
